Goal: Information Seeking & Learning: Learn about a topic

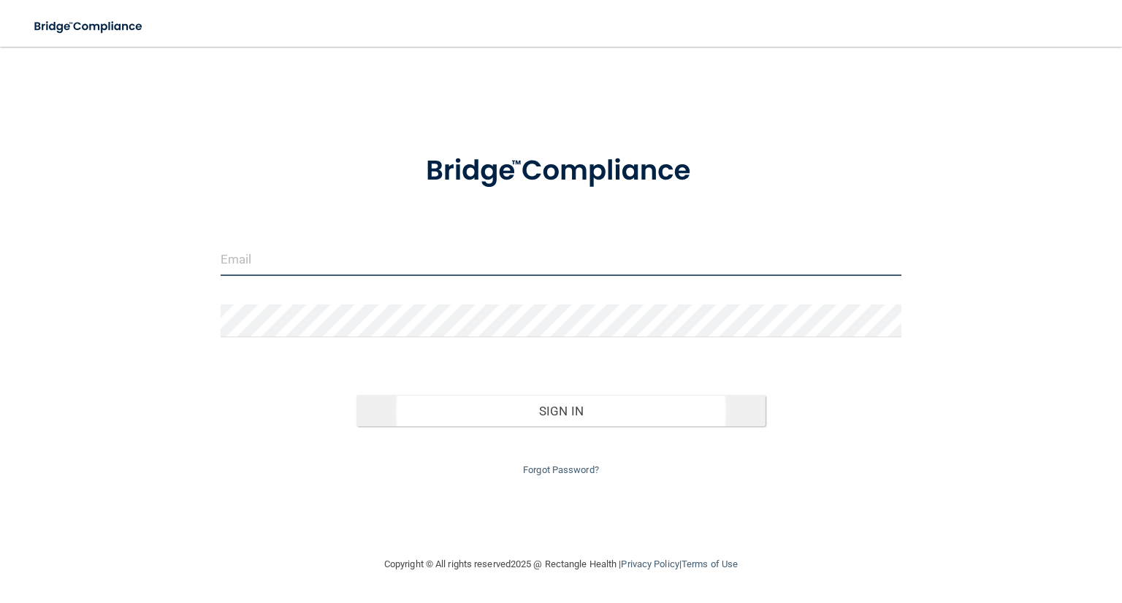
type input "[PERSON_NAME][EMAIL_ADDRESS][DOMAIN_NAME]"
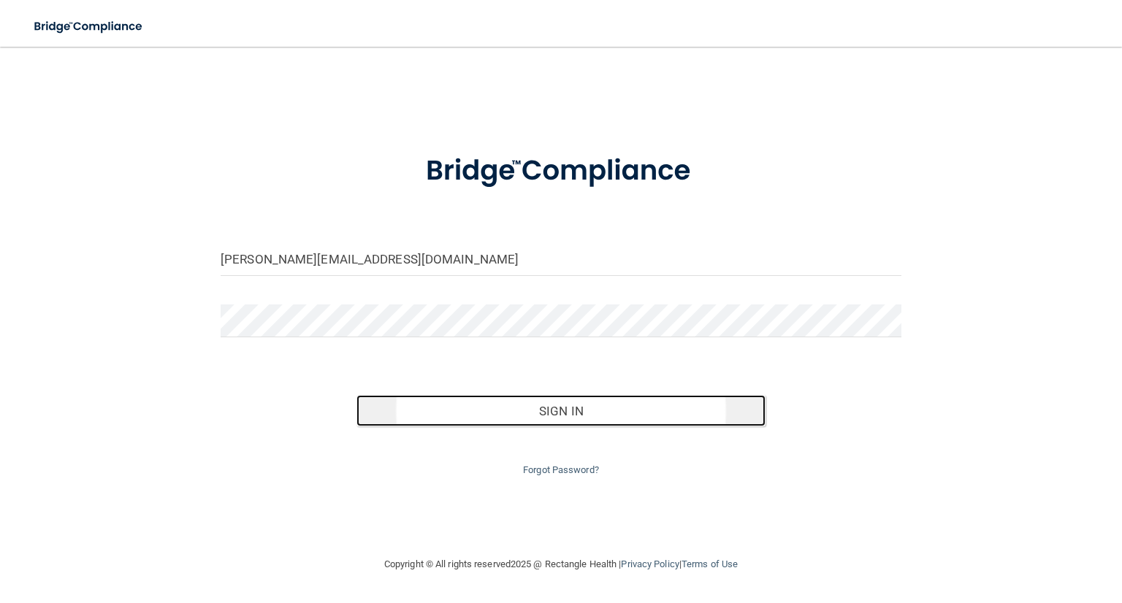
click at [508, 417] on button "Sign In" at bounding box center [561, 411] width 408 height 32
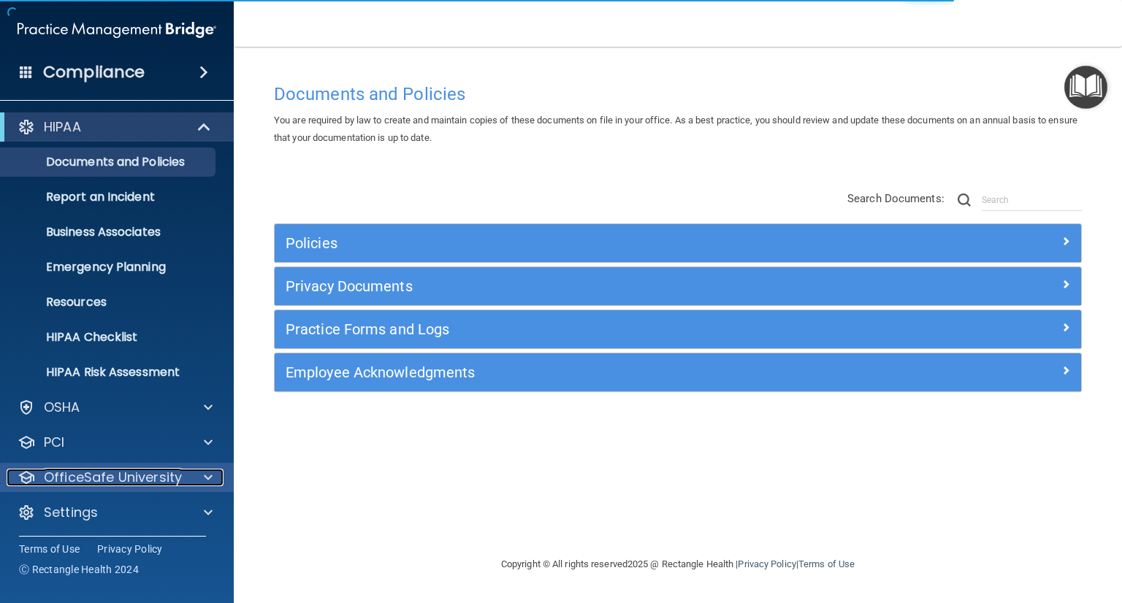
click at [131, 473] on p "OfficeSafe University" at bounding box center [113, 478] width 138 height 18
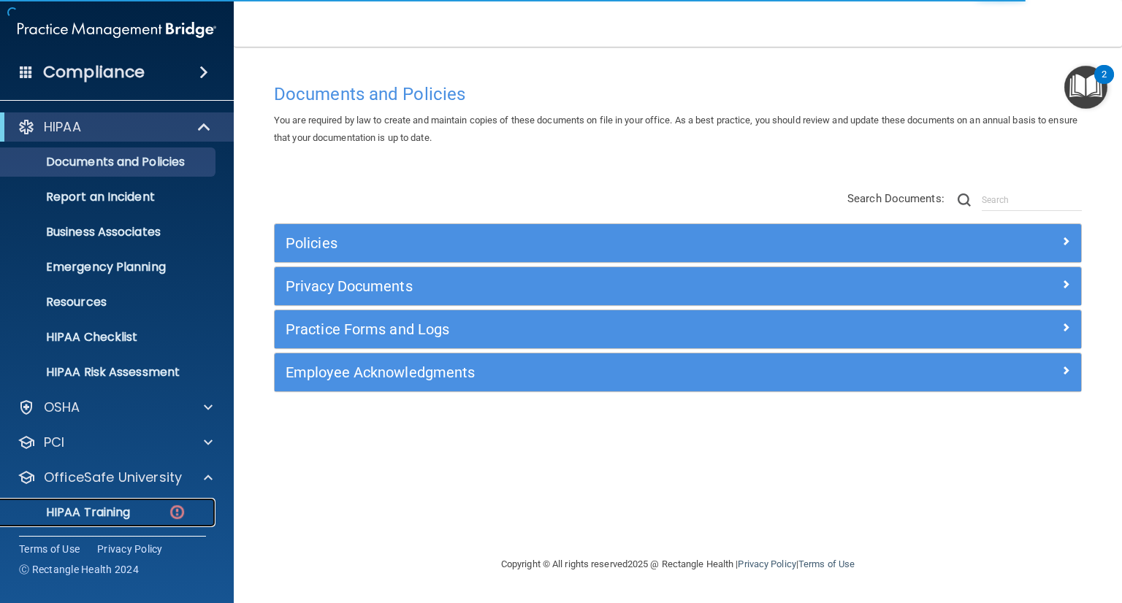
click at [175, 509] on img at bounding box center [177, 512] width 18 height 18
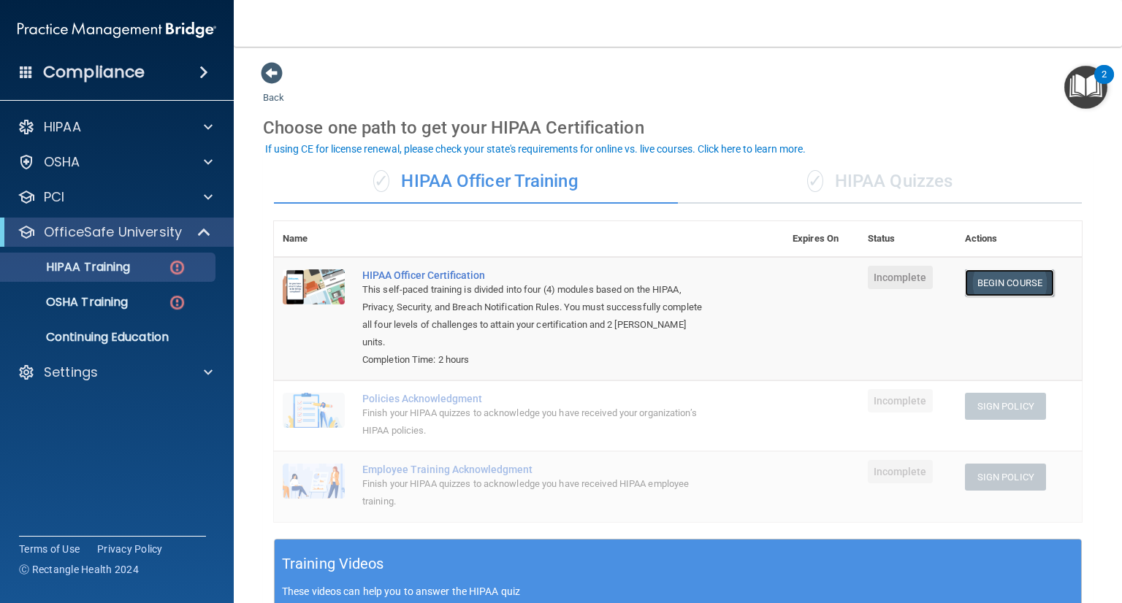
click at [986, 281] on link "Begin Course" at bounding box center [1009, 283] width 89 height 27
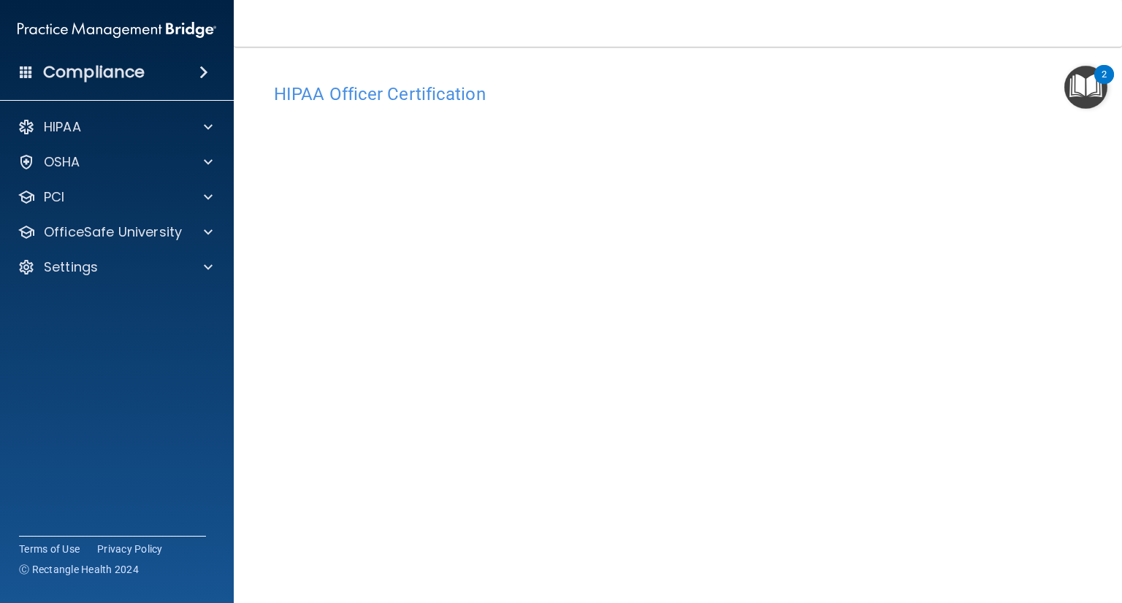
scroll to position [47, 0]
